Goal: Information Seeking & Learning: Check status

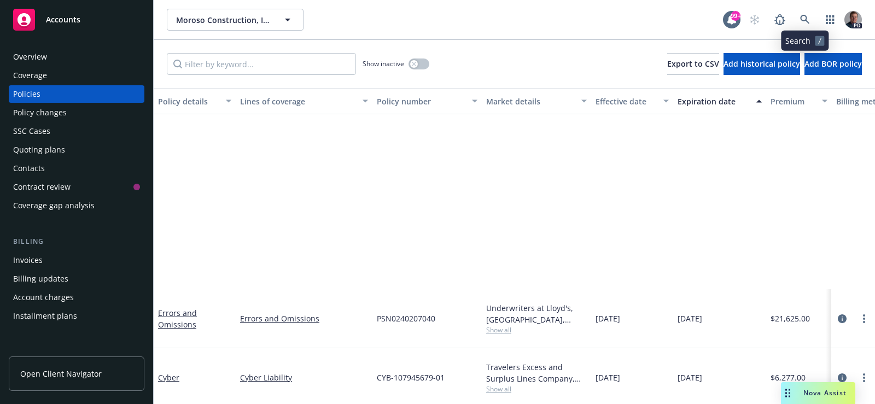
scroll to position [250, 0]
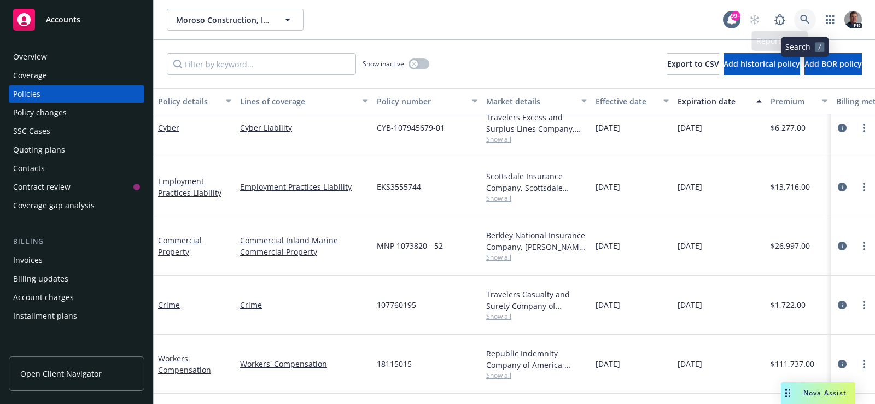
click at [808, 18] on icon at bounding box center [805, 20] width 10 height 10
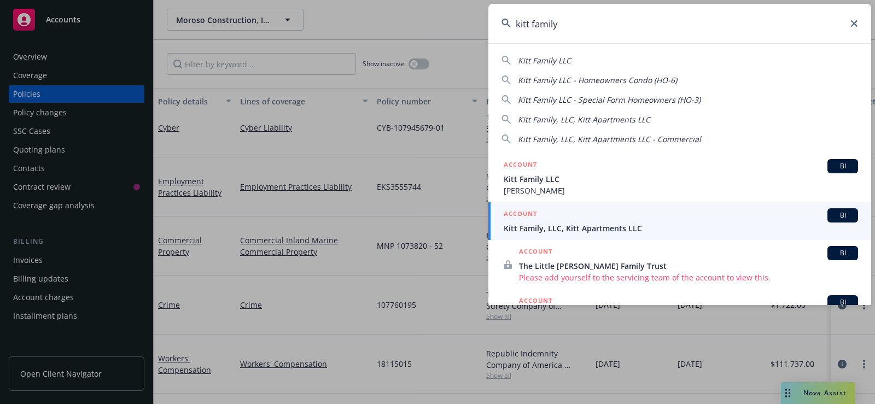
type input "kitt family"
click at [633, 225] on span "Kitt Family, LLC, Kitt Apartments LLC" at bounding box center [681, 228] width 354 height 11
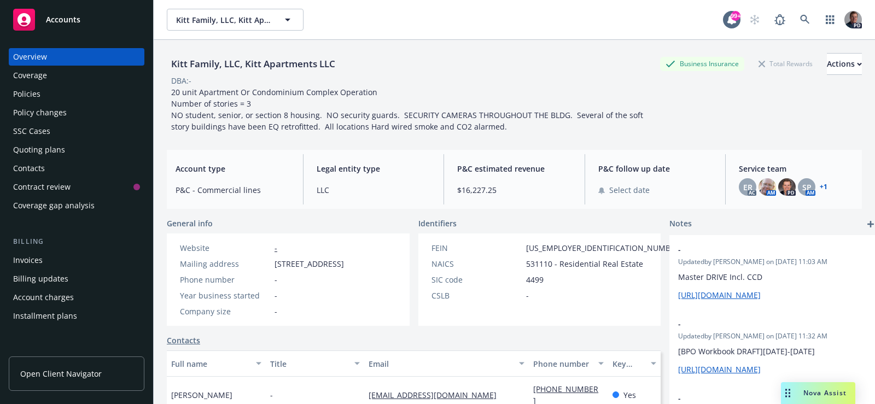
click at [50, 90] on div "Policies" at bounding box center [76, 94] width 127 height 18
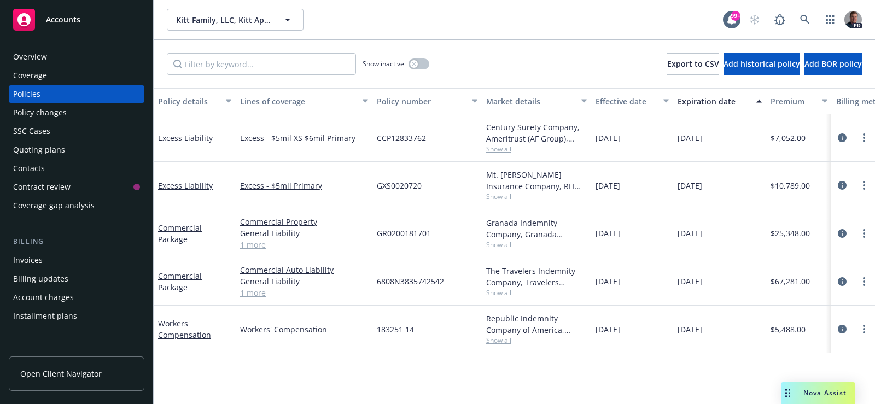
click at [254, 290] on link "1 more" at bounding box center [304, 292] width 128 height 11
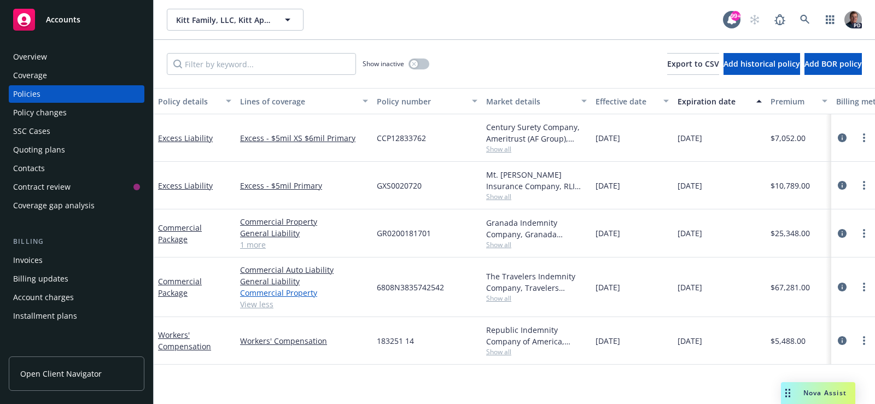
click at [281, 294] on link "Commercial Property" at bounding box center [304, 292] width 128 height 11
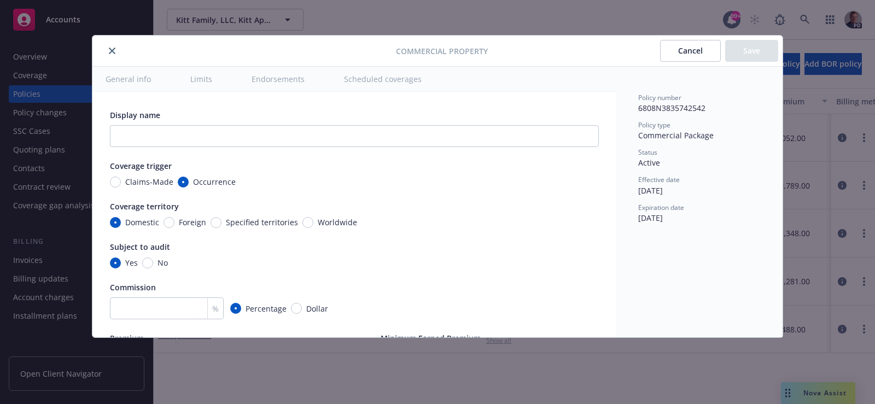
type textarea "x"
click at [110, 53] on icon "close" at bounding box center [112, 51] width 7 height 7
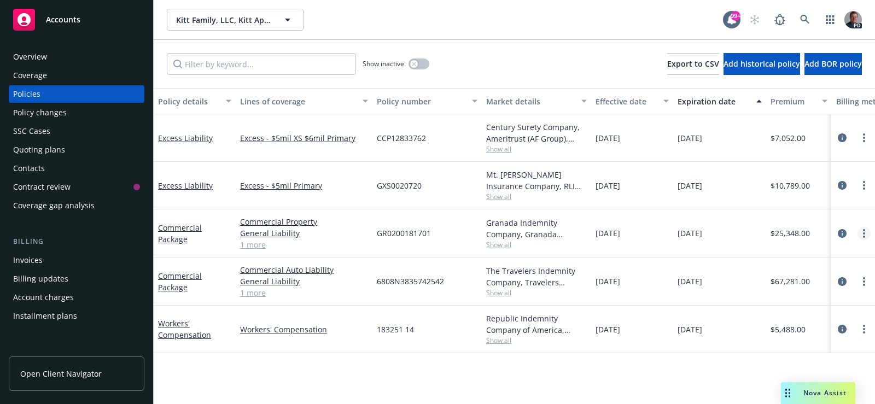
click at [861, 233] on link "more" at bounding box center [864, 233] width 13 height 13
click at [173, 239] on link "Commercial Package" at bounding box center [180, 234] width 44 height 22
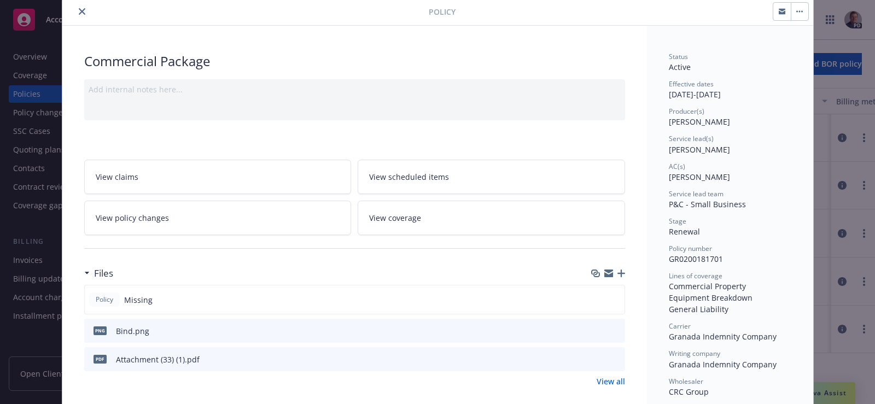
scroll to position [109, 0]
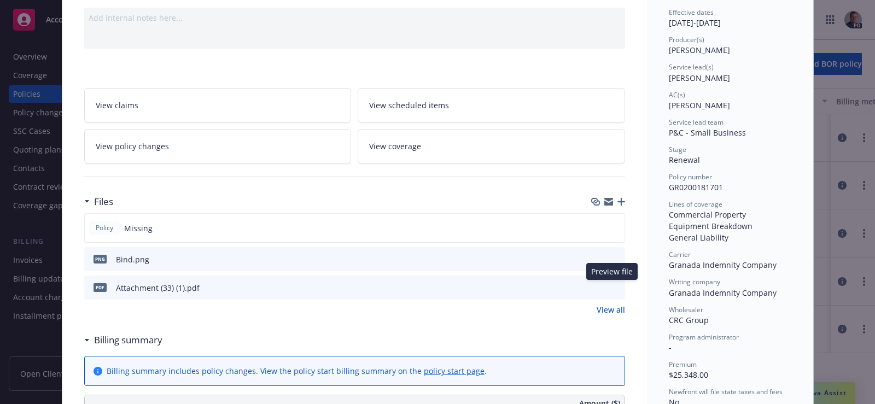
click at [611, 286] on icon "preview file" at bounding box center [615, 287] width 10 height 8
click at [610, 257] on icon "preview file" at bounding box center [615, 259] width 10 height 8
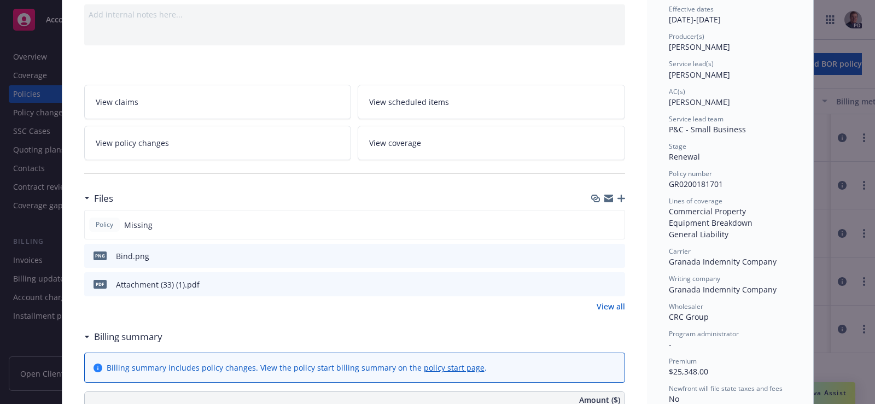
scroll to position [0, 0]
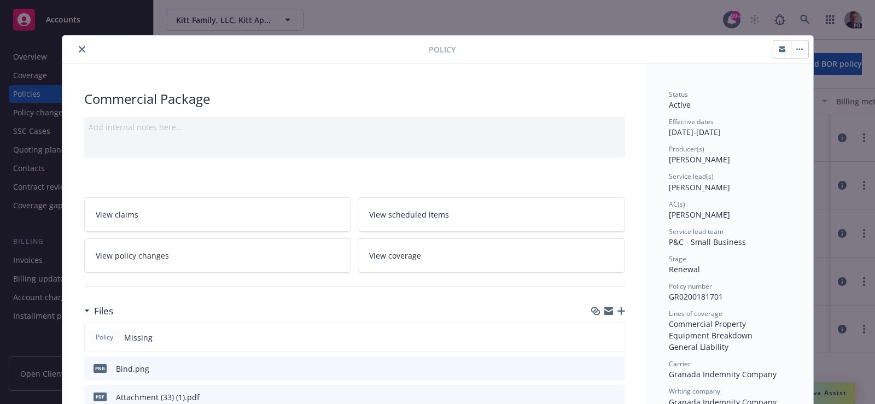
click at [79, 48] on icon "close" at bounding box center [82, 49] width 7 height 7
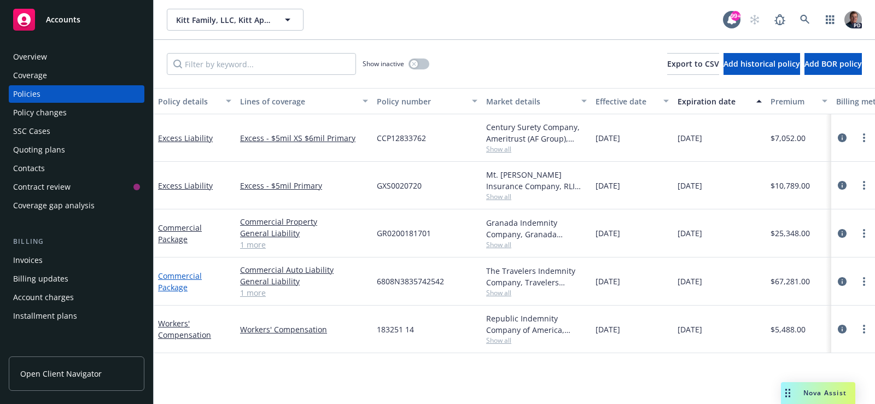
click at [176, 288] on link "Commercial Package" at bounding box center [180, 282] width 44 height 22
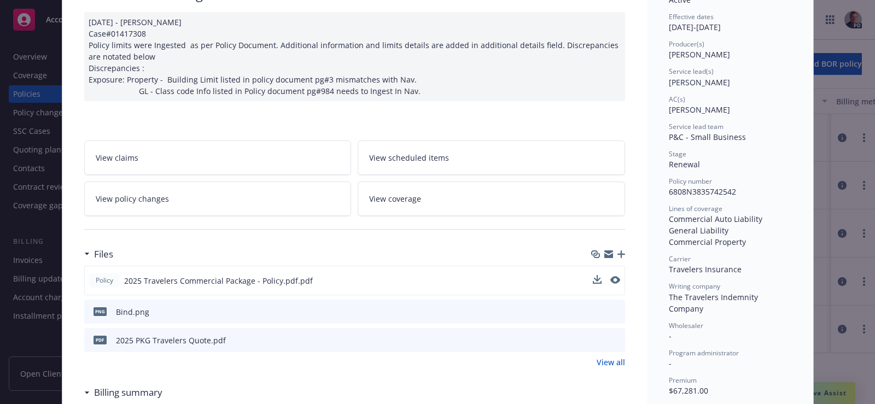
scroll to position [109, 0]
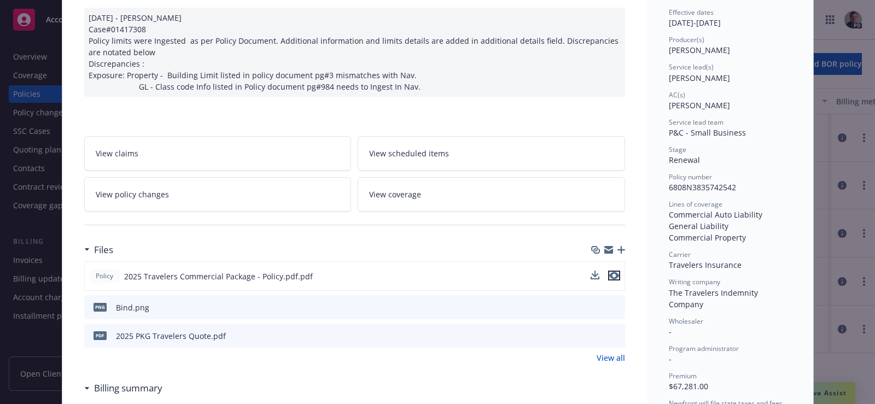
click at [611, 274] on icon "preview file" at bounding box center [614, 276] width 10 height 8
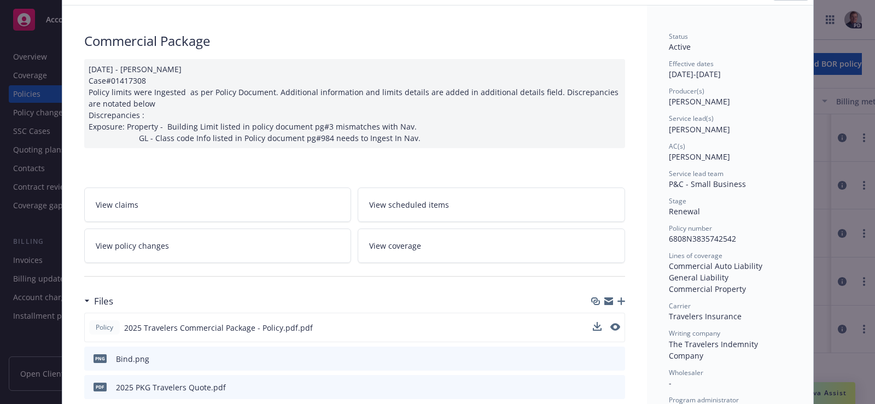
scroll to position [0, 0]
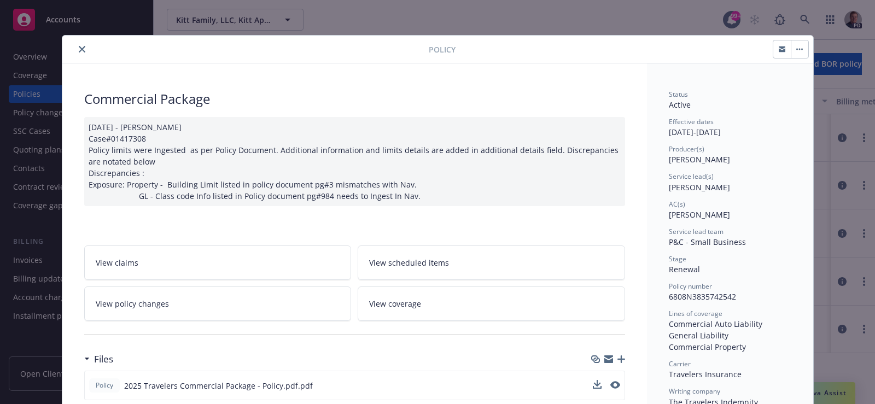
drag, startPoint x: 74, startPoint y: 49, endPoint x: 141, endPoint y: 56, distance: 66.6
click at [79, 49] on icon "close" at bounding box center [82, 49] width 7 height 7
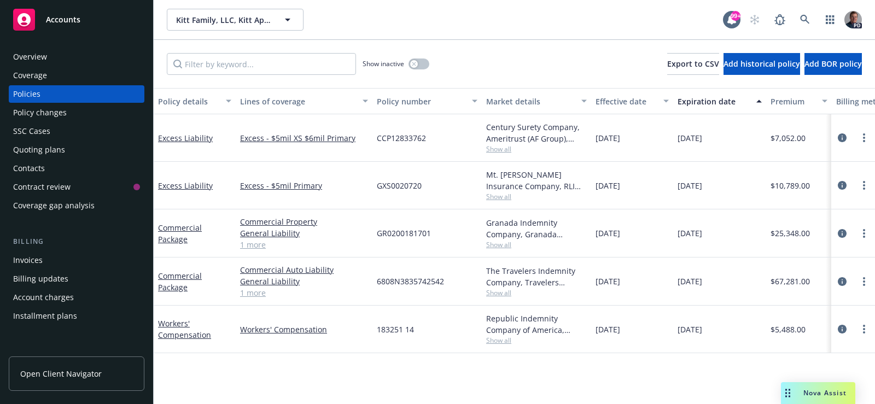
click at [78, 50] on div "Overview" at bounding box center [76, 57] width 127 height 18
